Goal: Transaction & Acquisition: Purchase product/service

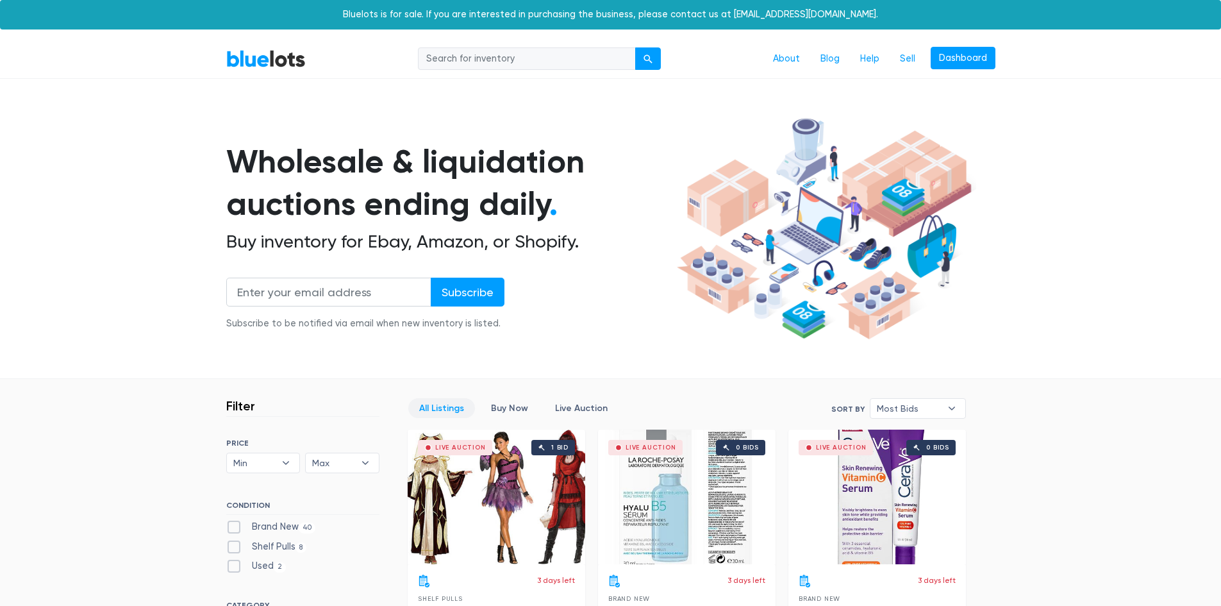
scroll to position [2776, 0]
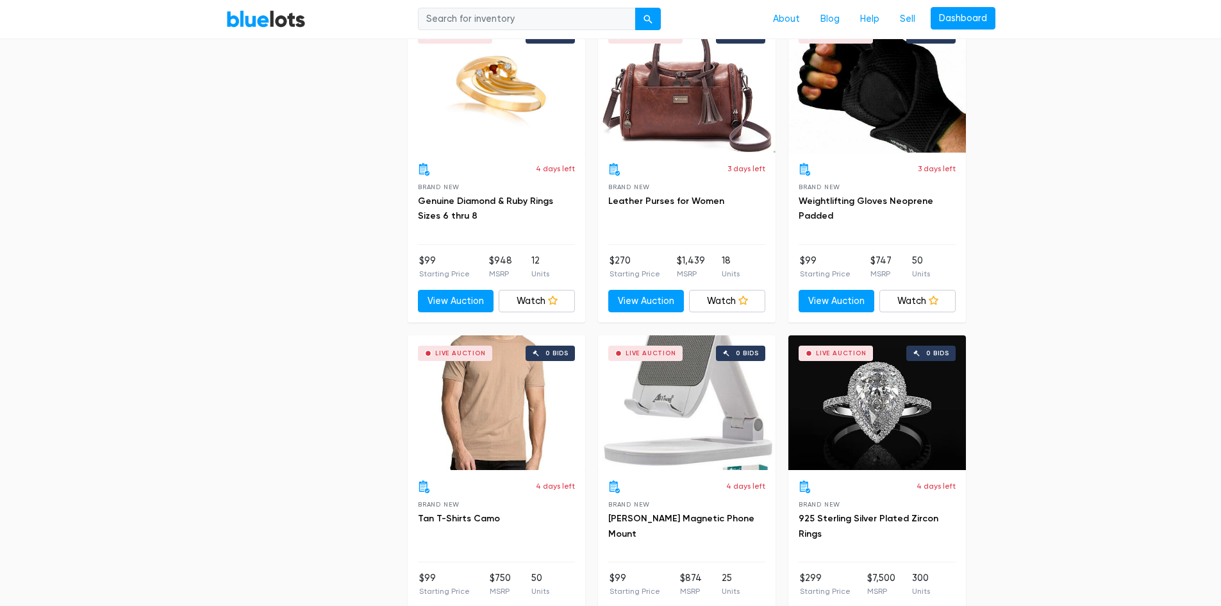
scroll to position [2990, 0]
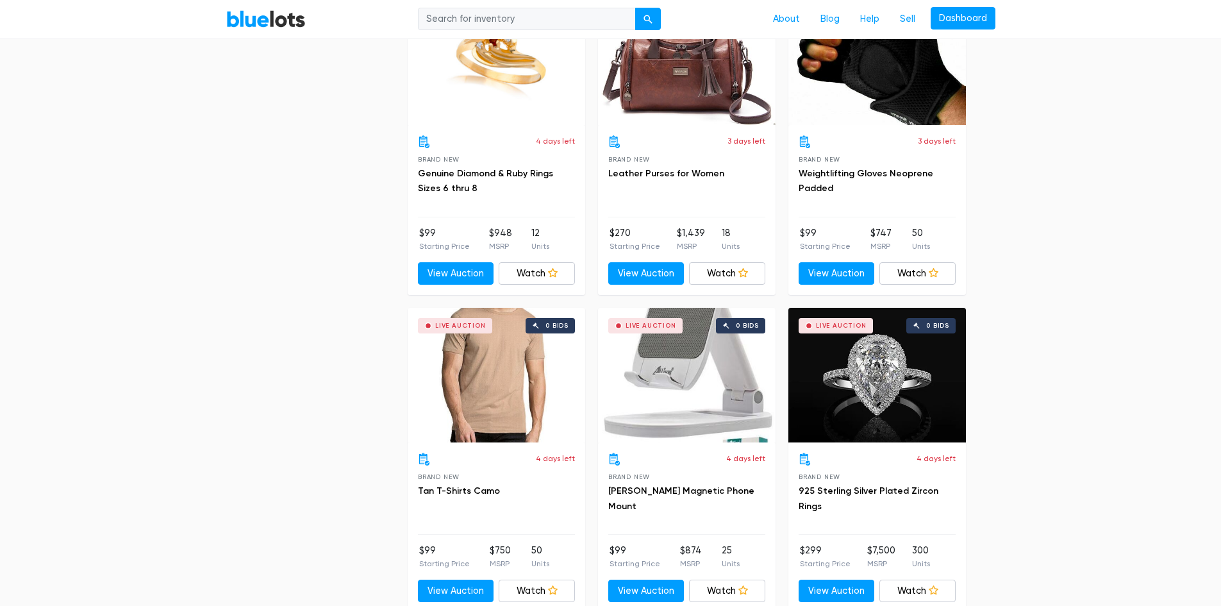
click at [834, 322] on div "Live Auction" at bounding box center [841, 325] width 51 height 6
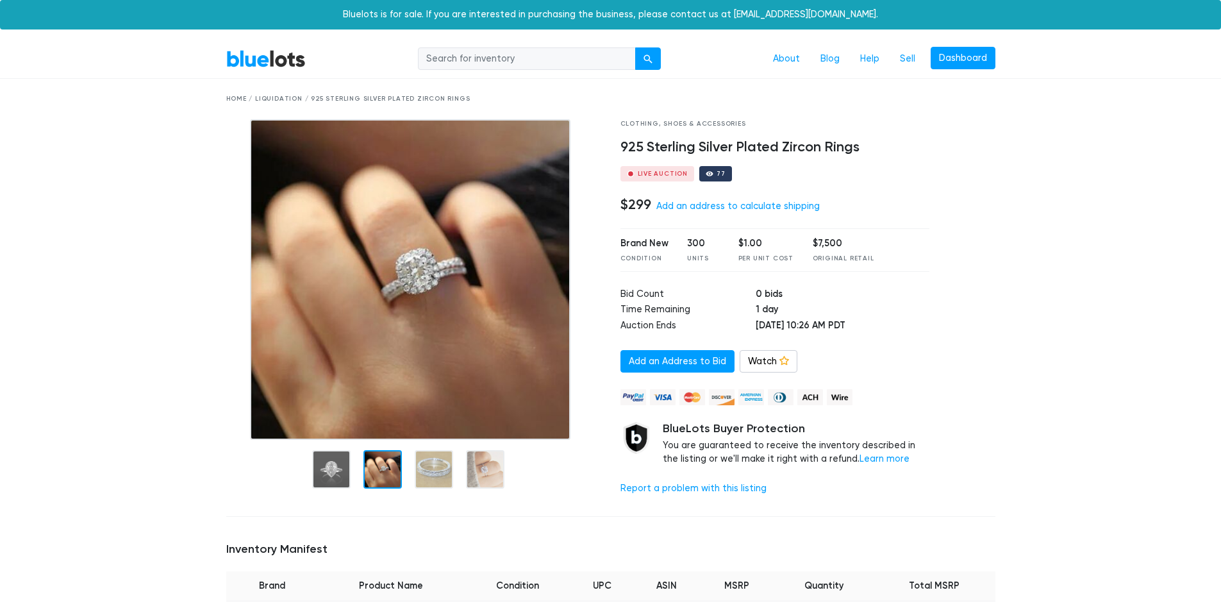
click at [386, 466] on div at bounding box center [382, 469] width 38 height 38
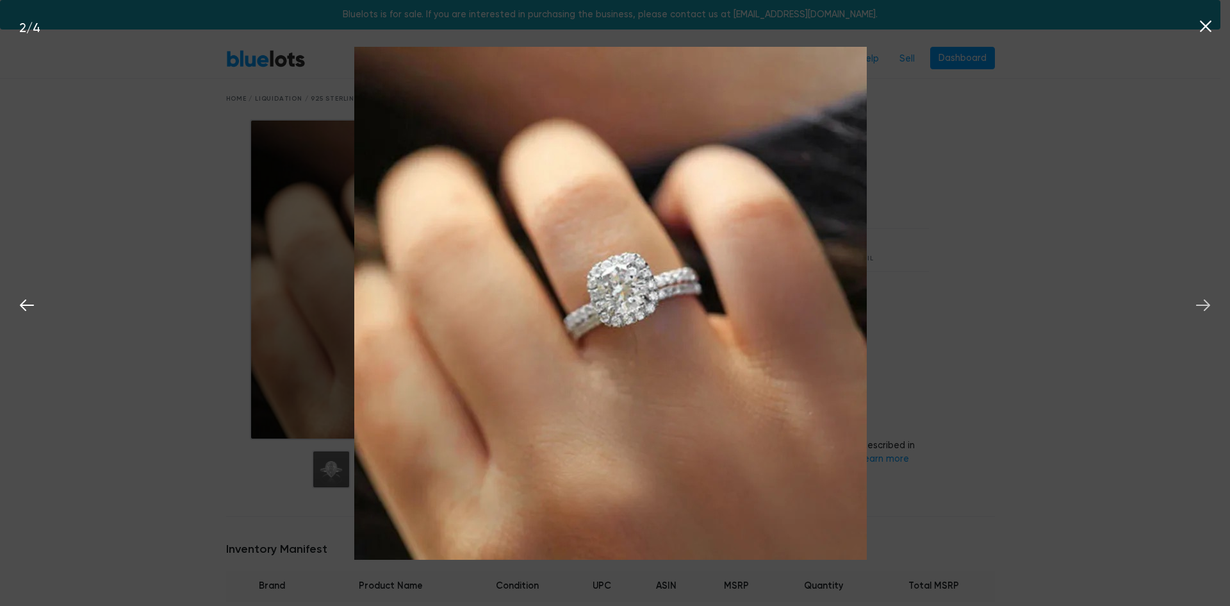
click at [1204, 305] on icon at bounding box center [1203, 305] width 14 height 12
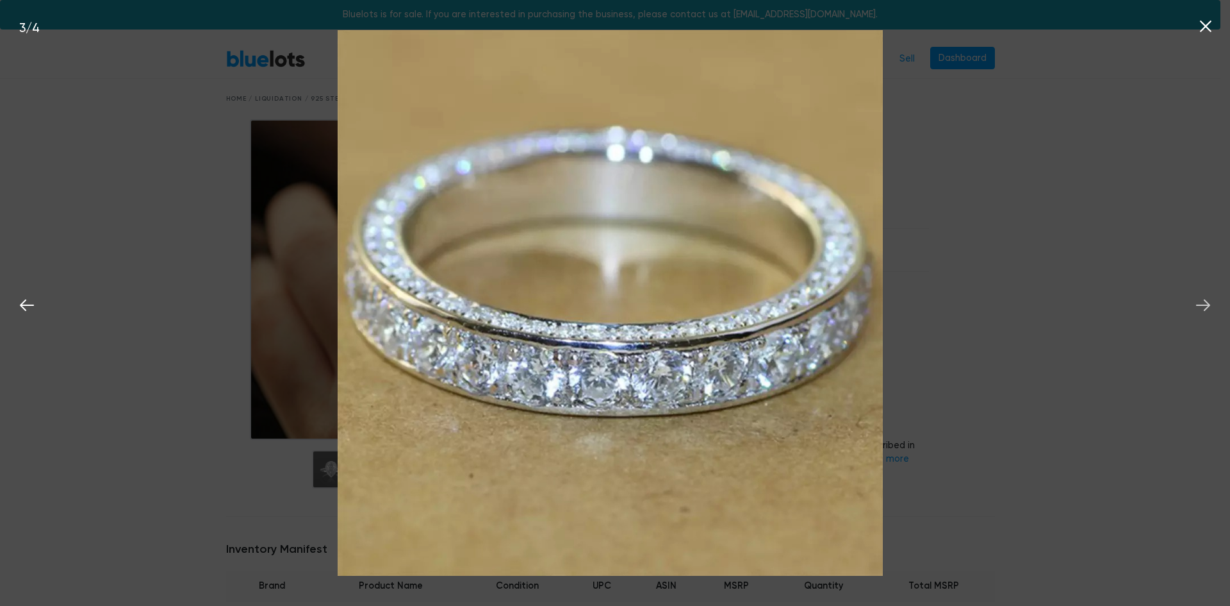
click at [1201, 305] on icon at bounding box center [1203, 305] width 14 height 12
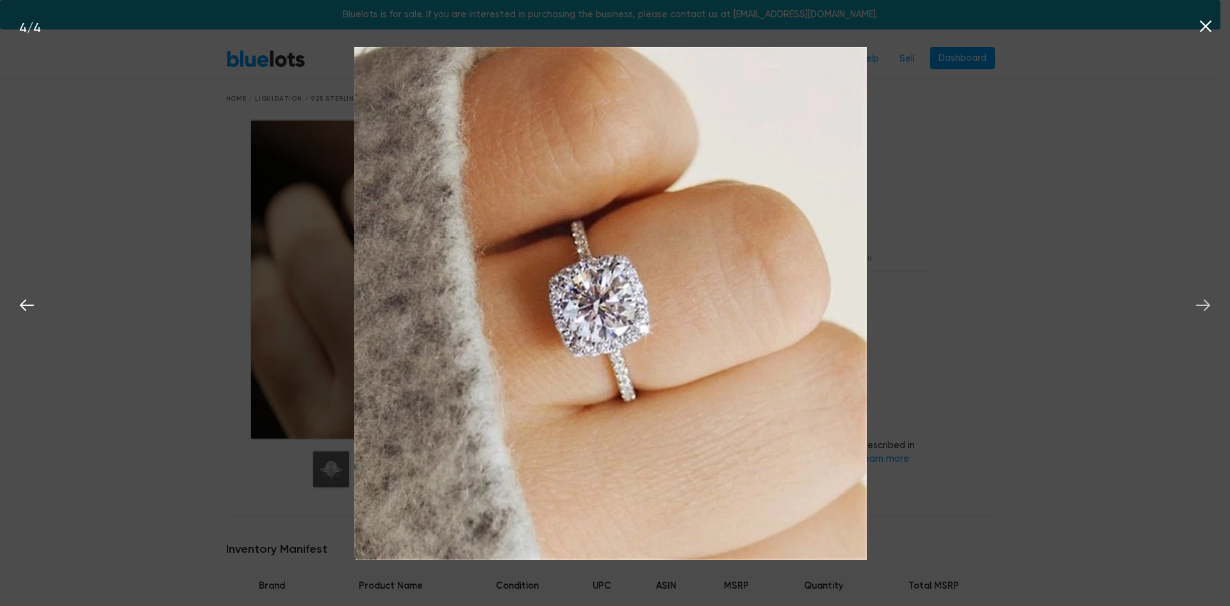
click at [1201, 305] on icon at bounding box center [1203, 305] width 14 height 12
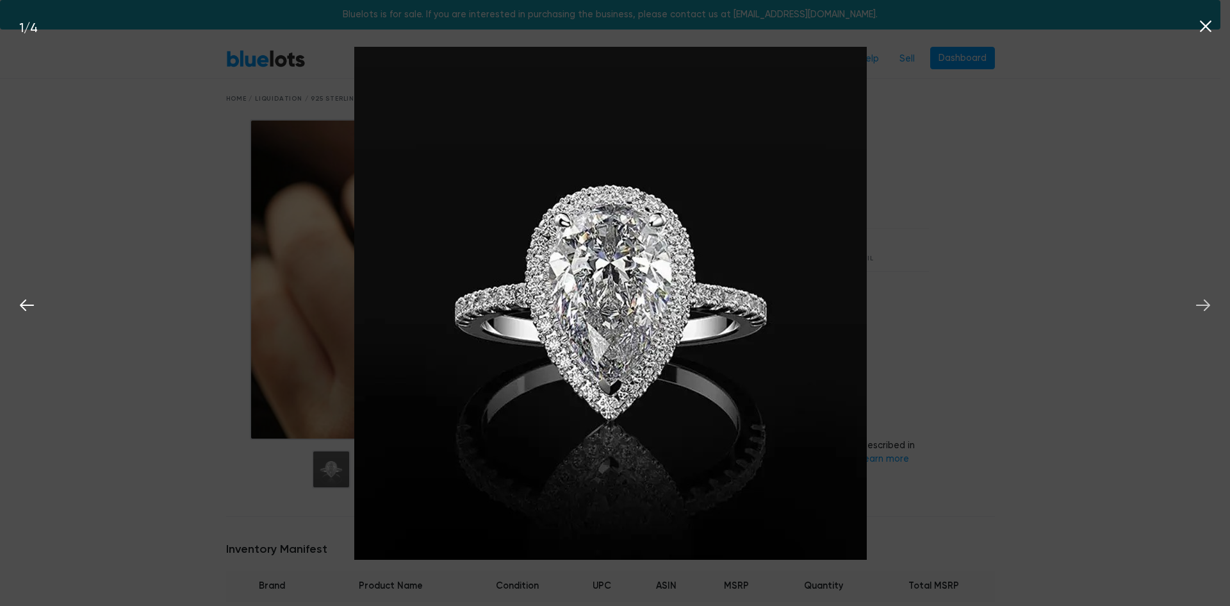
click at [1201, 305] on icon at bounding box center [1203, 305] width 14 height 12
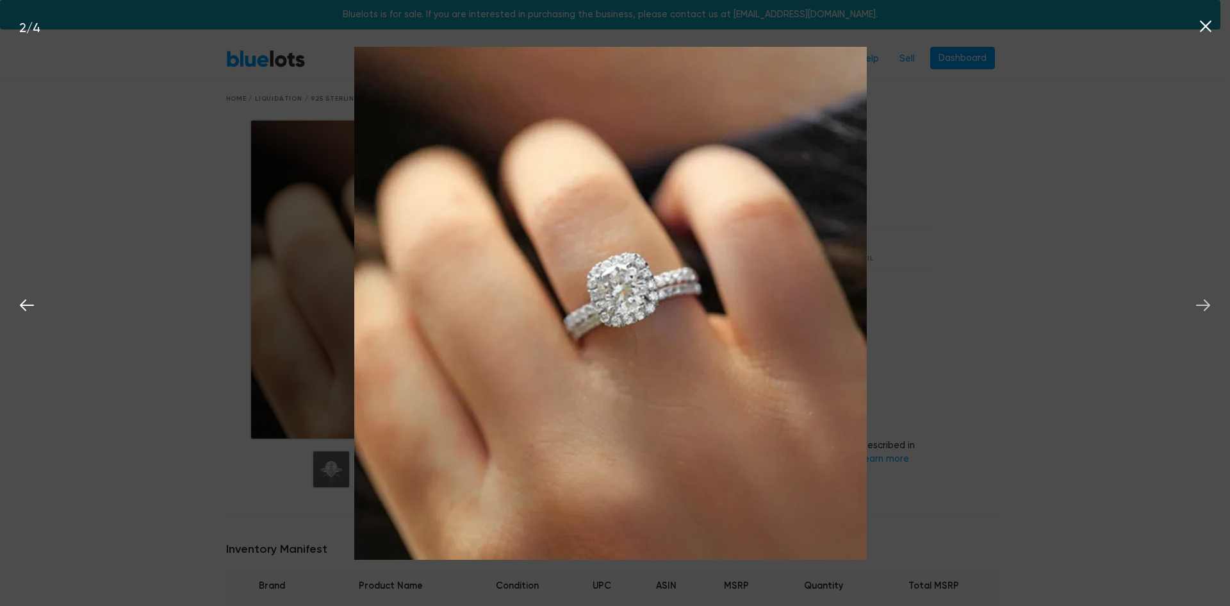
click at [1201, 305] on icon at bounding box center [1203, 305] width 14 height 12
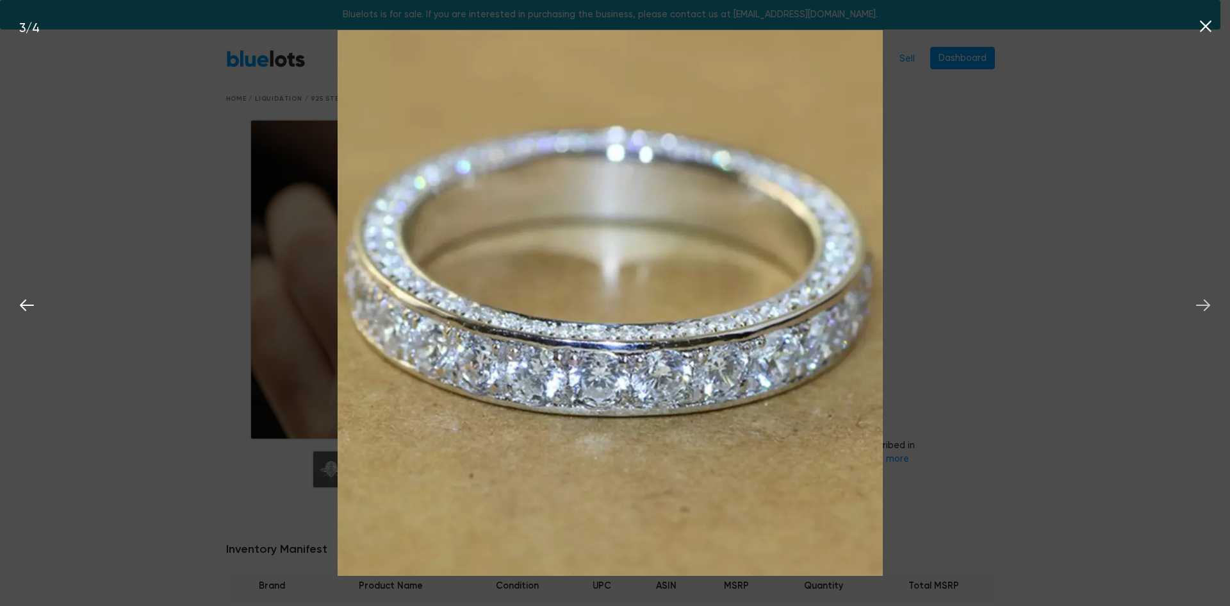
click at [1199, 305] on icon at bounding box center [1203, 305] width 14 height 12
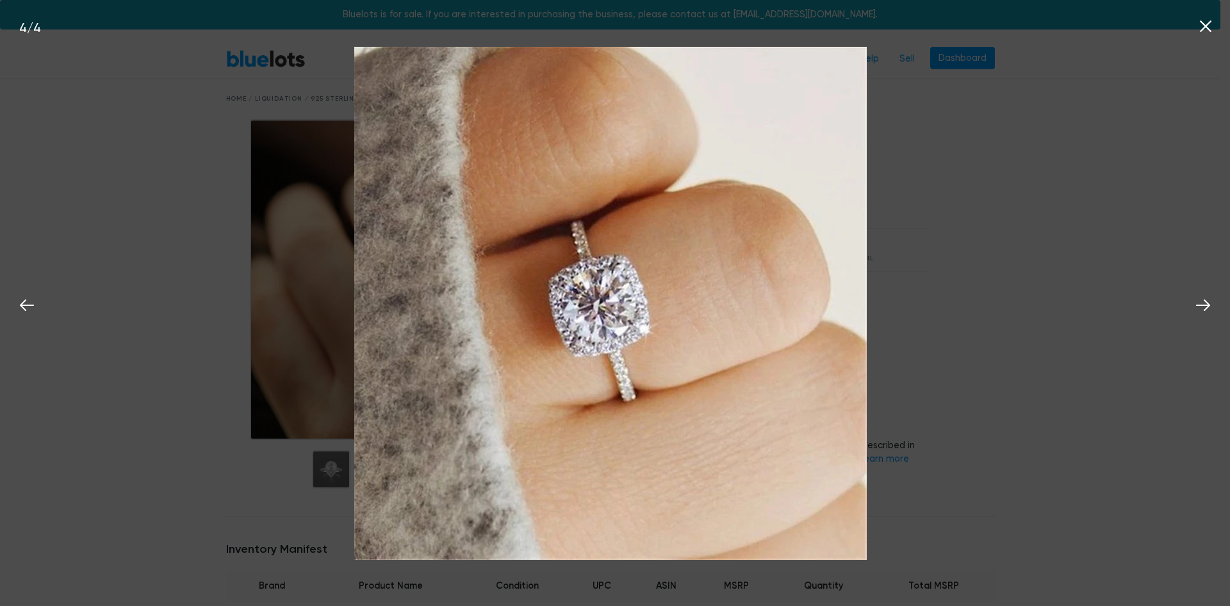
click at [1208, 26] on icon at bounding box center [1205, 26] width 19 height 19
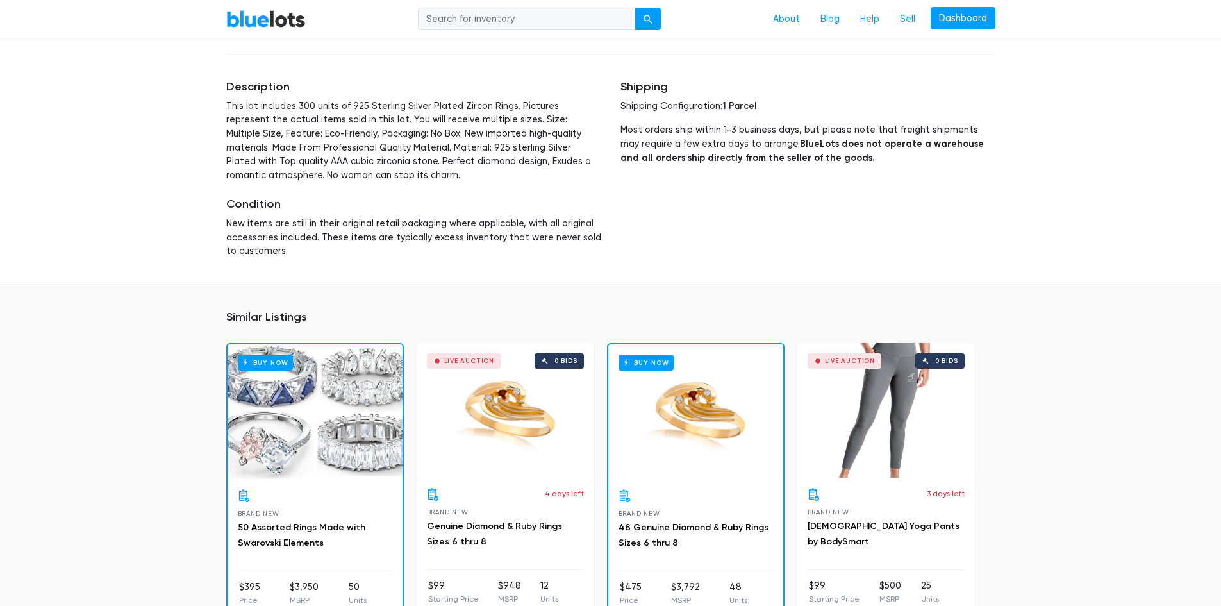
scroll to position [854, 0]
